Goal: Navigation & Orientation: Find specific page/section

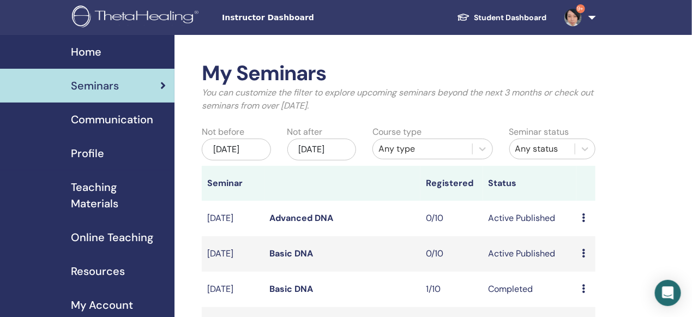
click at [492, 16] on link "Student Dashboard" at bounding box center [501, 18] width 107 height 20
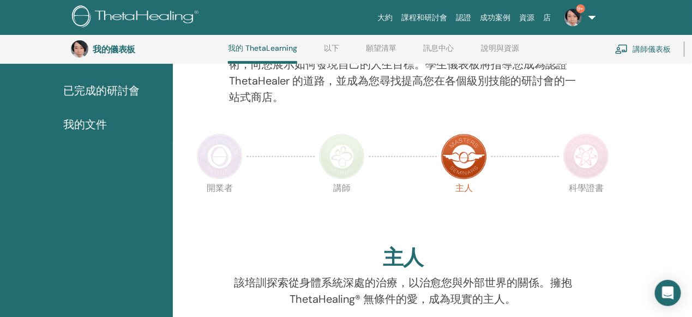
scroll to position [157, 0]
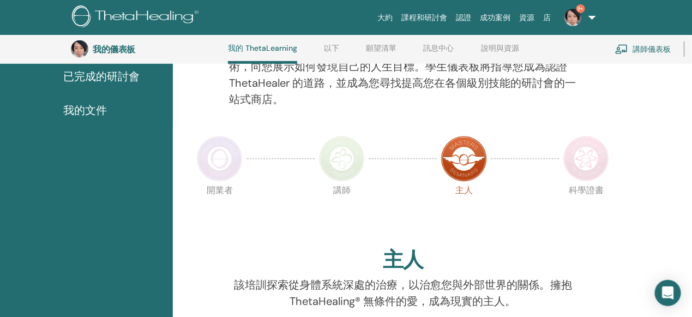
click at [581, 162] on img at bounding box center [586, 159] width 46 height 46
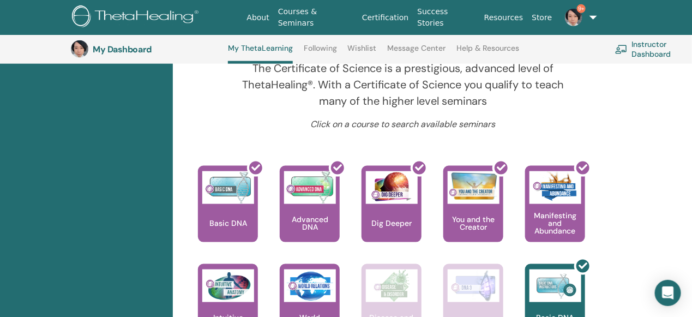
scroll to position [391, 0]
